Goal: Task Accomplishment & Management: Use online tool/utility

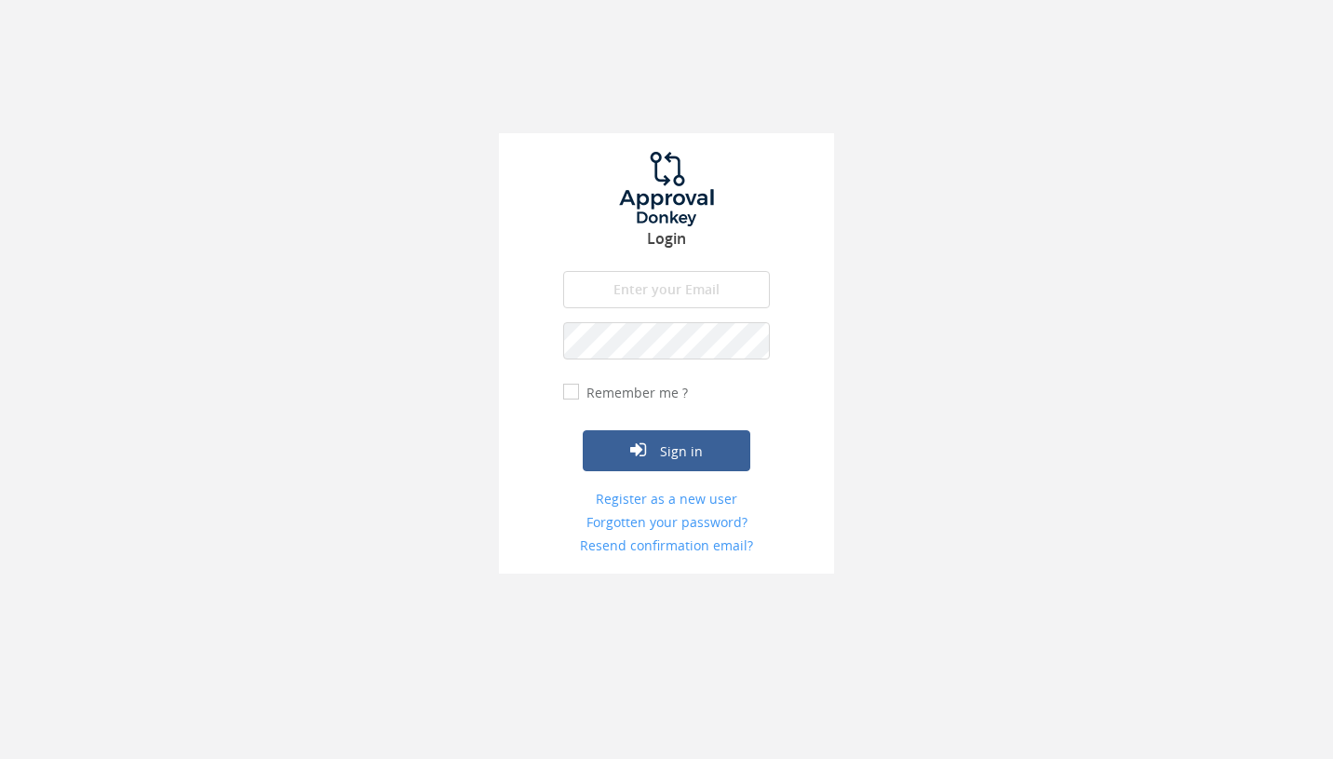
type input "[EMAIL_ADDRESS][DOMAIN_NAME]"
click at [670, 451] on button "Sign in" at bounding box center [667, 450] width 168 height 41
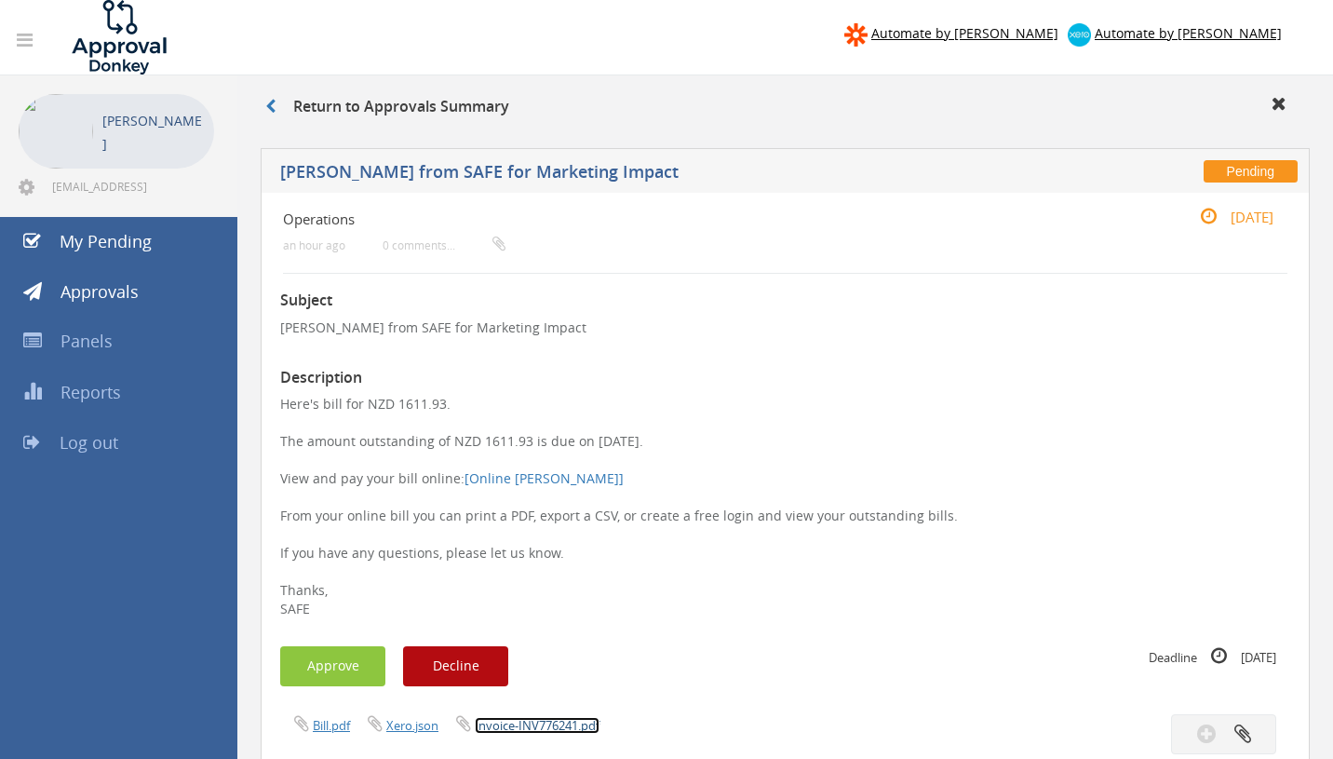
click at [554, 723] on link "Invoice-INV776241.pdf" at bounding box center [537, 725] width 125 height 17
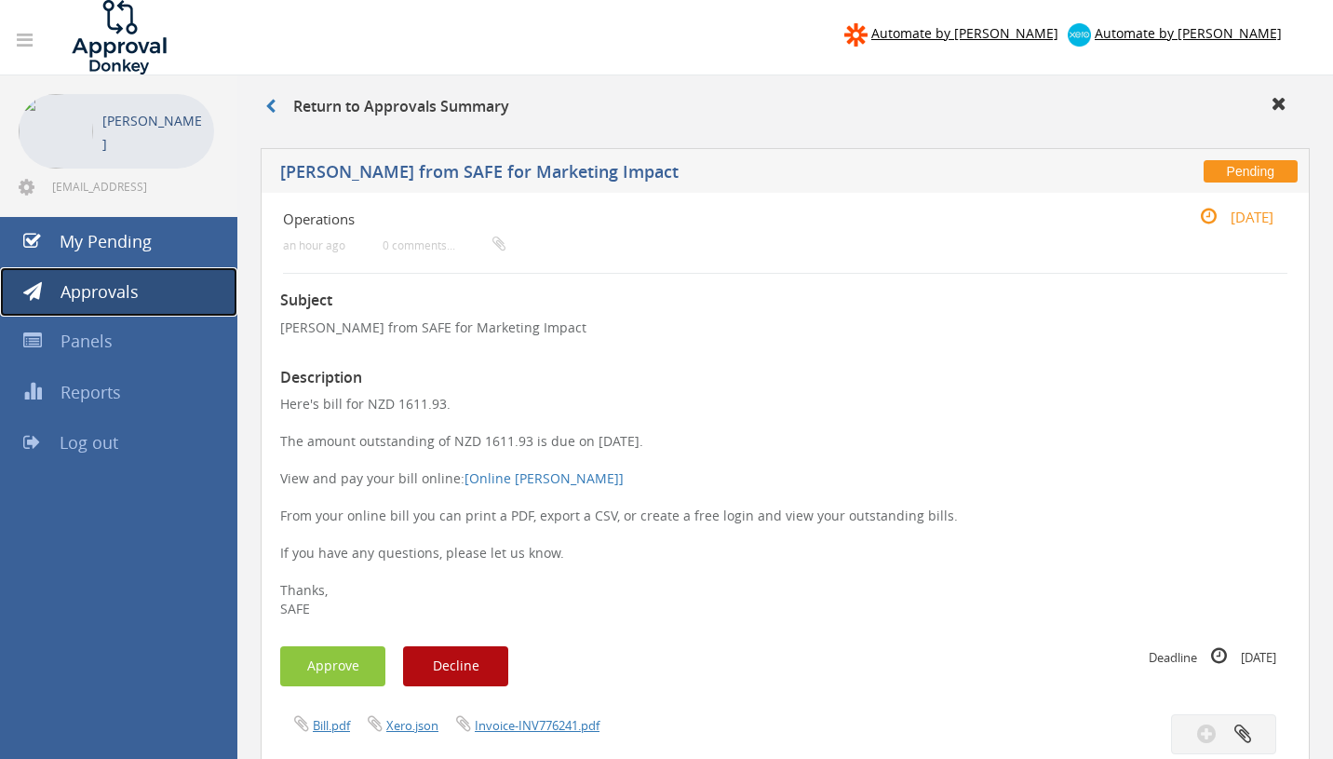
click at [132, 291] on span "Approvals" at bounding box center [100, 291] width 78 height 22
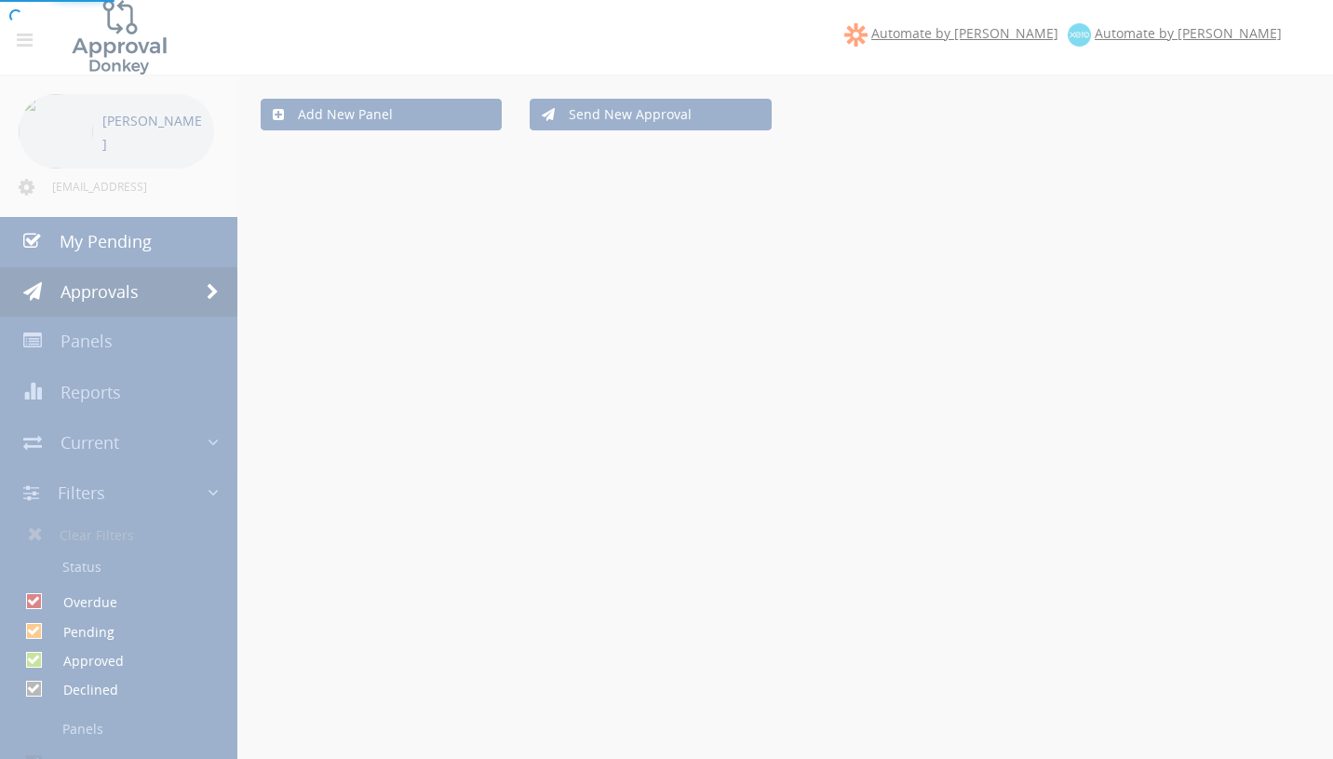
click at [153, 252] on div at bounding box center [666, 379] width 1333 height 759
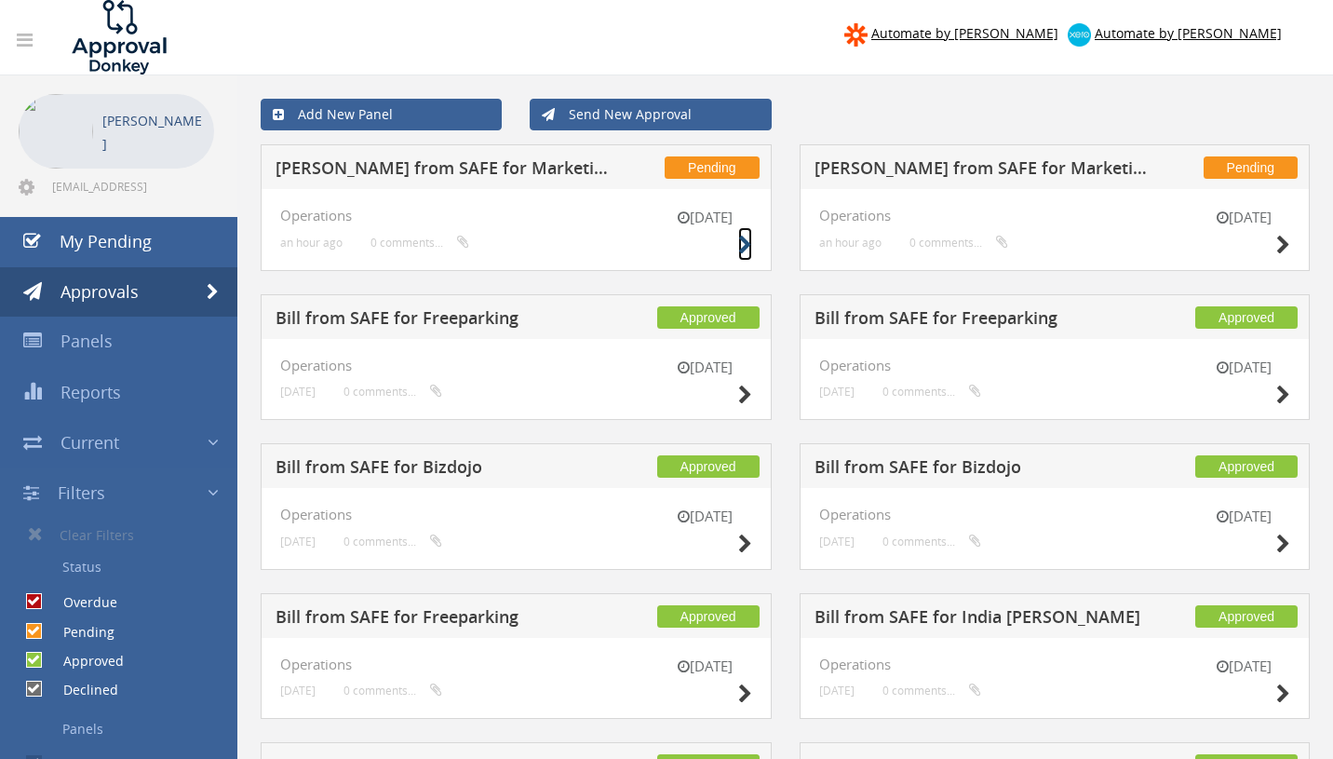
click at [746, 248] on icon at bounding box center [745, 246] width 14 height 20
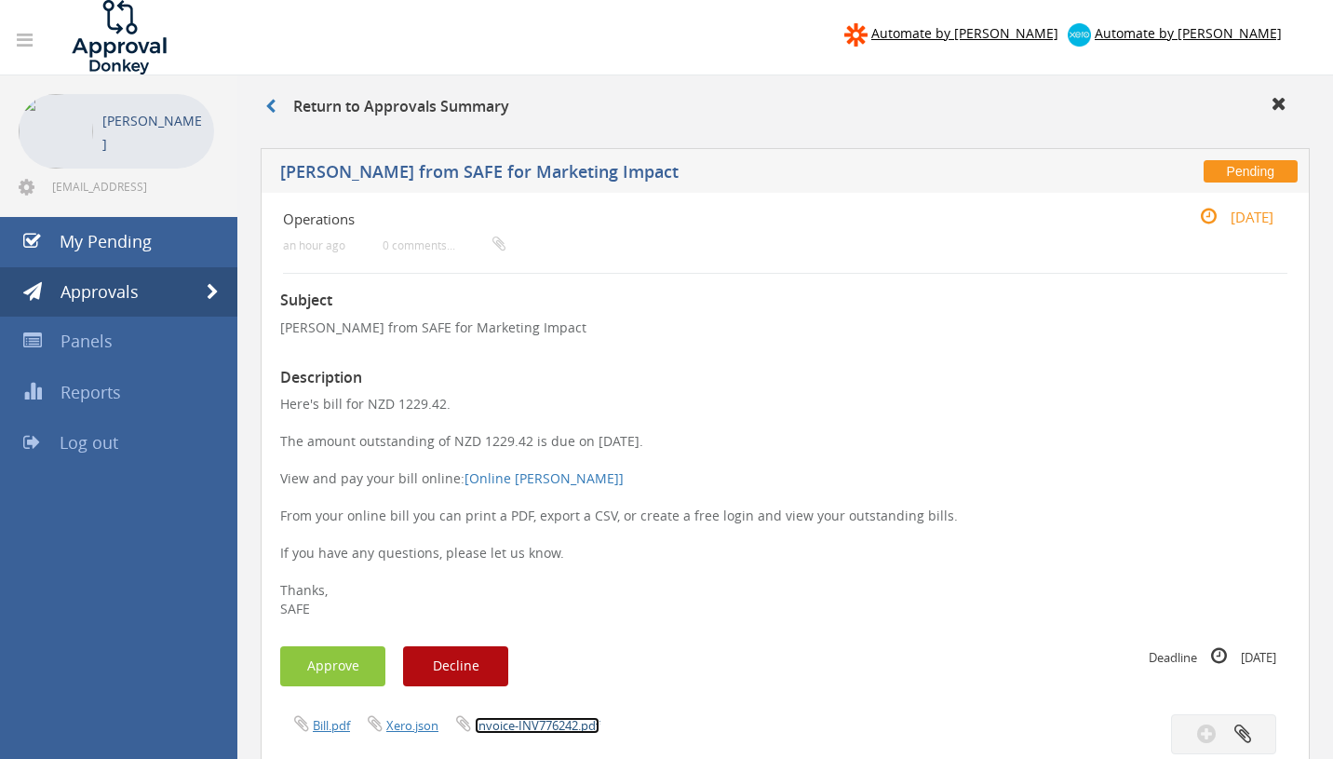
click at [574, 731] on link "Invoice-INV776242.pdf" at bounding box center [537, 725] width 125 height 17
click at [352, 658] on button "Approve" at bounding box center [332, 666] width 105 height 40
